Goal: Task Accomplishment & Management: Manage account settings

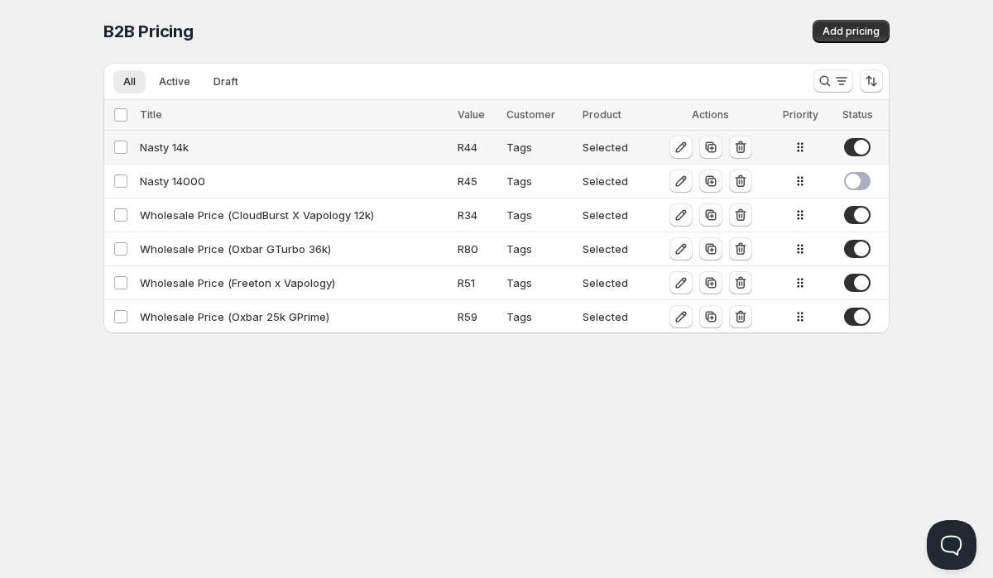
click at [180, 149] on div "Nasty 14k" at bounding box center [294, 147] width 308 height 17
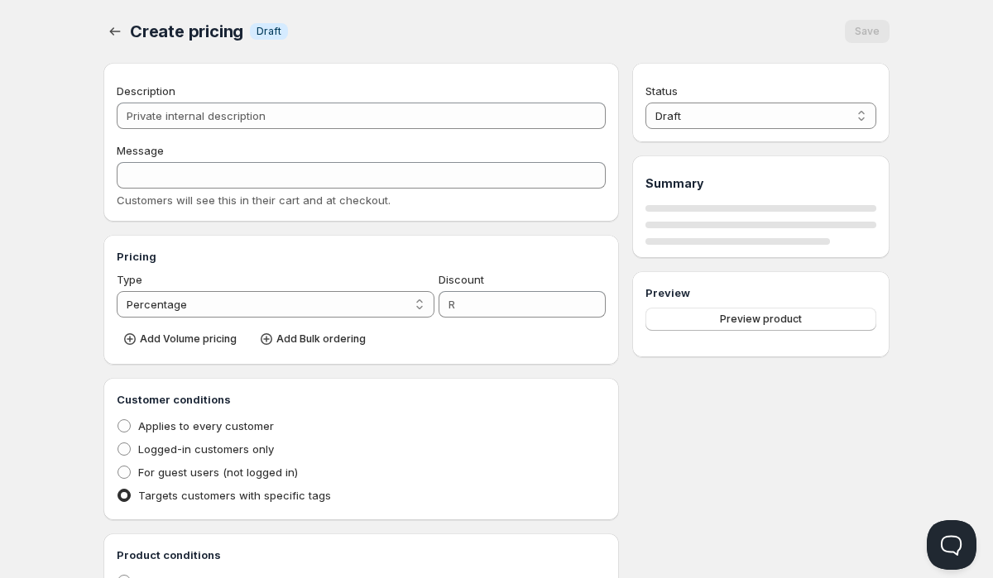
type input "Nasty 14k"
type input "Wholesale"
select select "2"
type input "44"
radio input "true"
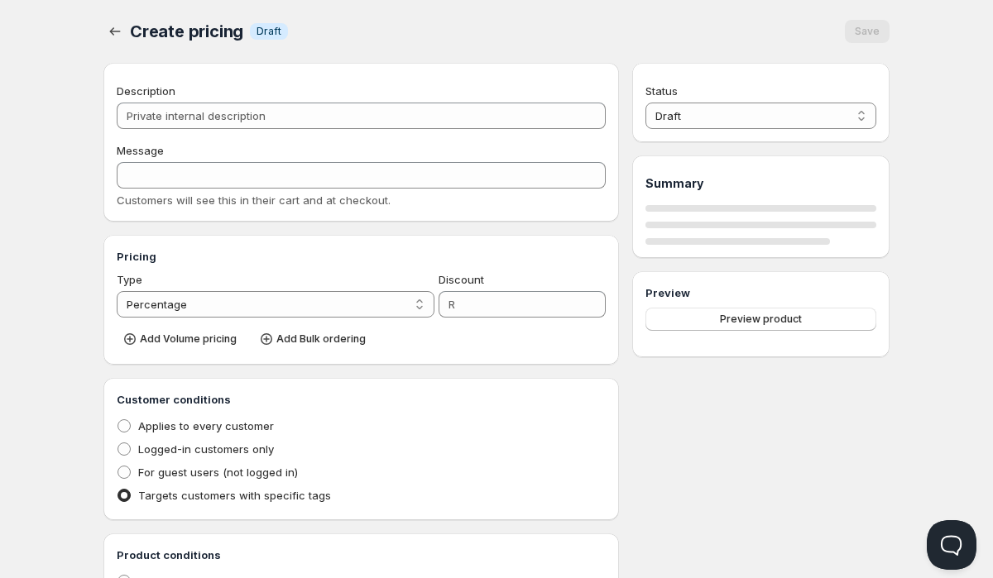
radio input "true"
checkbox input "true"
select select "1"
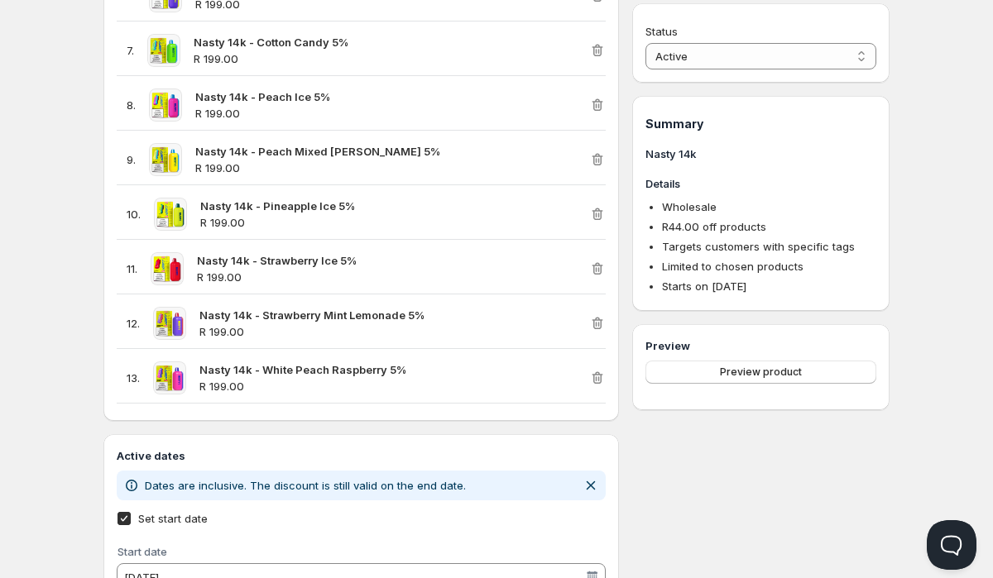
scroll to position [1005, 0]
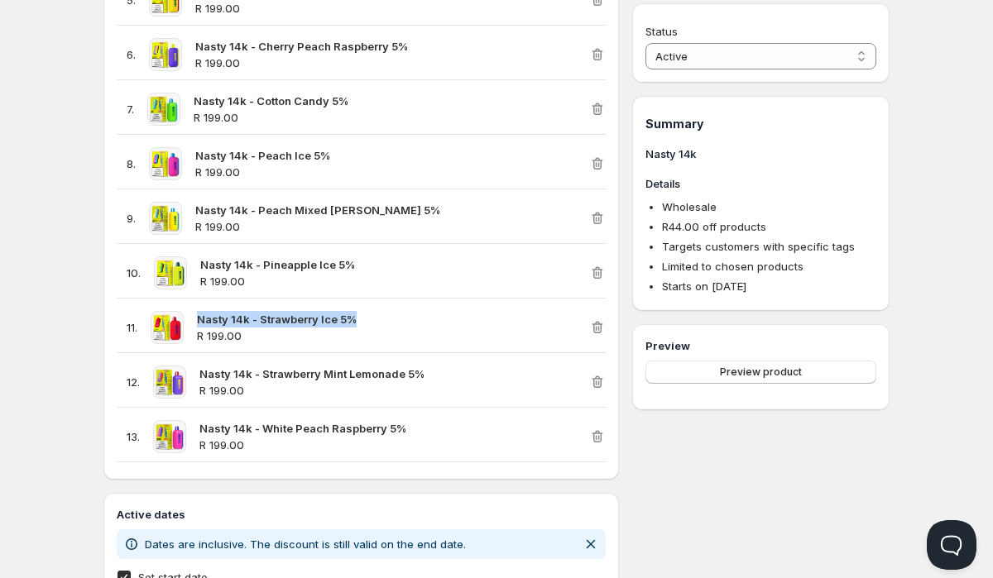
drag, startPoint x: 376, startPoint y: 319, endPoint x: 197, endPoint y: 317, distance: 178.7
click at [197, 317] on div "11 . Nasty 14k - Strawberry Ice 5% R 199.00" at bounding box center [353, 327] width 472 height 33
copy strong "Nasty 14k - Strawberry Ice 5%"
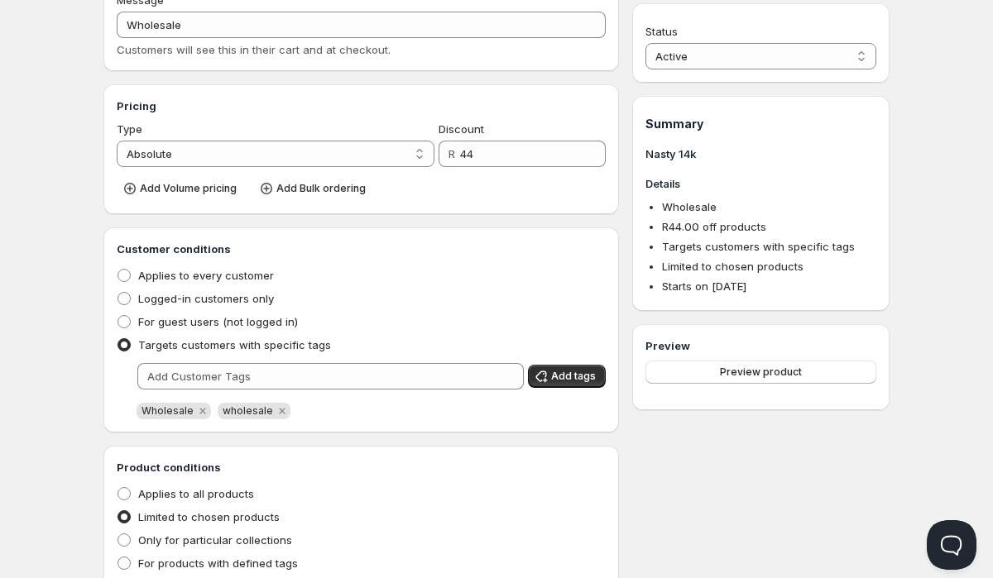
scroll to position [105, 0]
